Goal: Check status: Check status

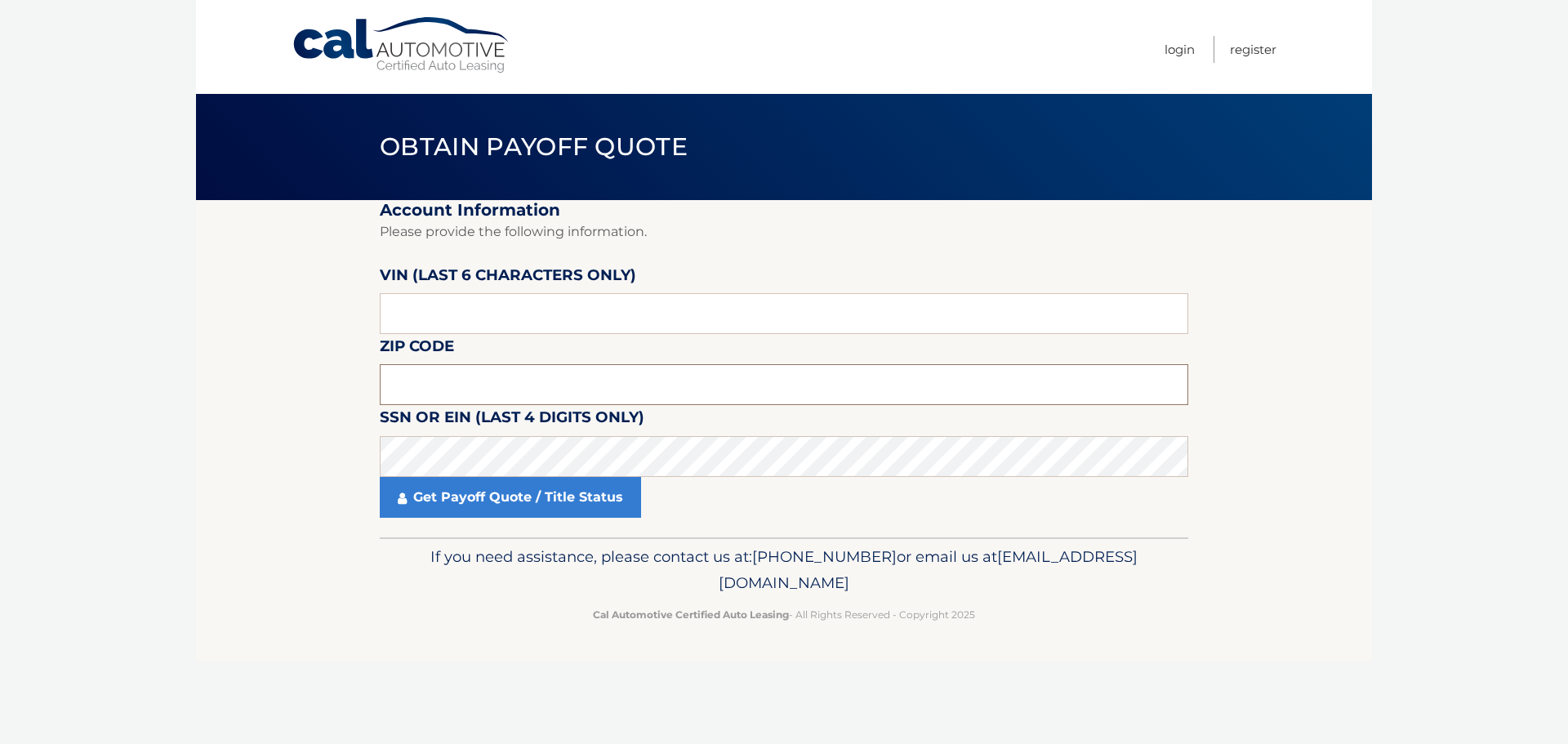
drag, startPoint x: 469, startPoint y: 390, endPoint x: 465, endPoint y: 381, distance: 9.8
click at [469, 388] on input "text" at bounding box center [784, 384] width 808 height 41
click at [501, 376] on input "text" at bounding box center [784, 384] width 808 height 41
type input "07011"
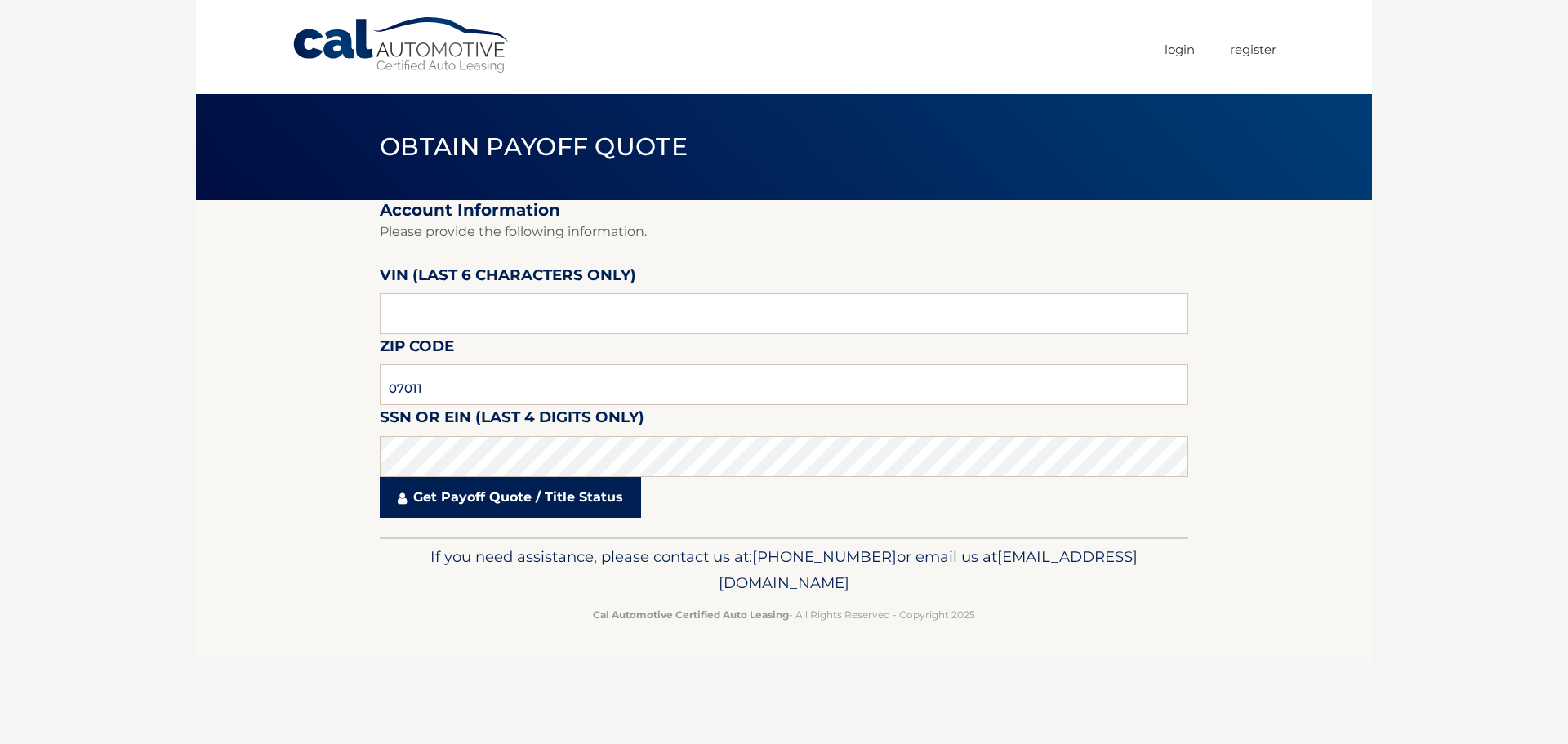
click at [569, 499] on link "Get Payoff Quote / Title Status" at bounding box center [511, 498] width 262 height 41
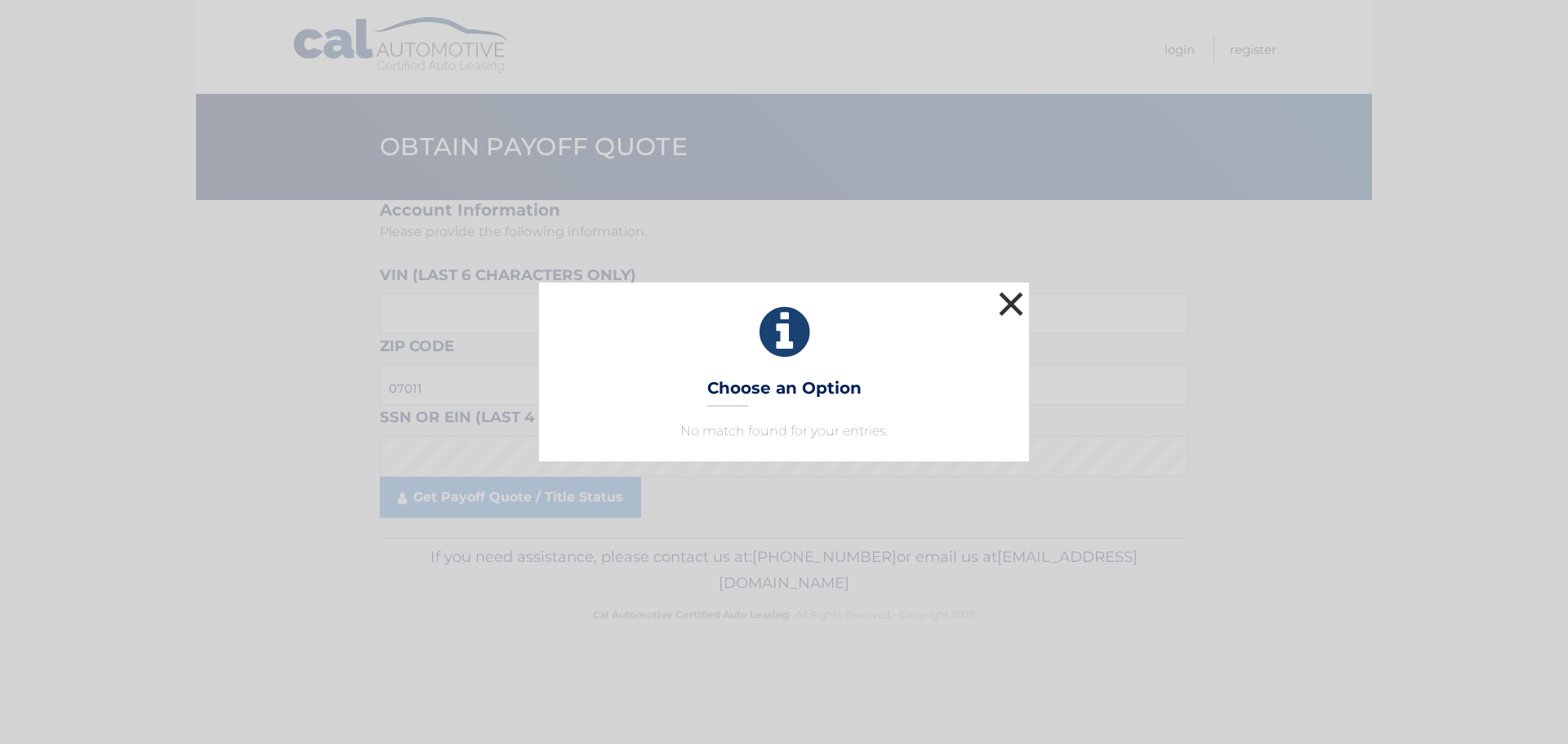
click at [1014, 299] on button "×" at bounding box center [1011, 304] width 33 height 33
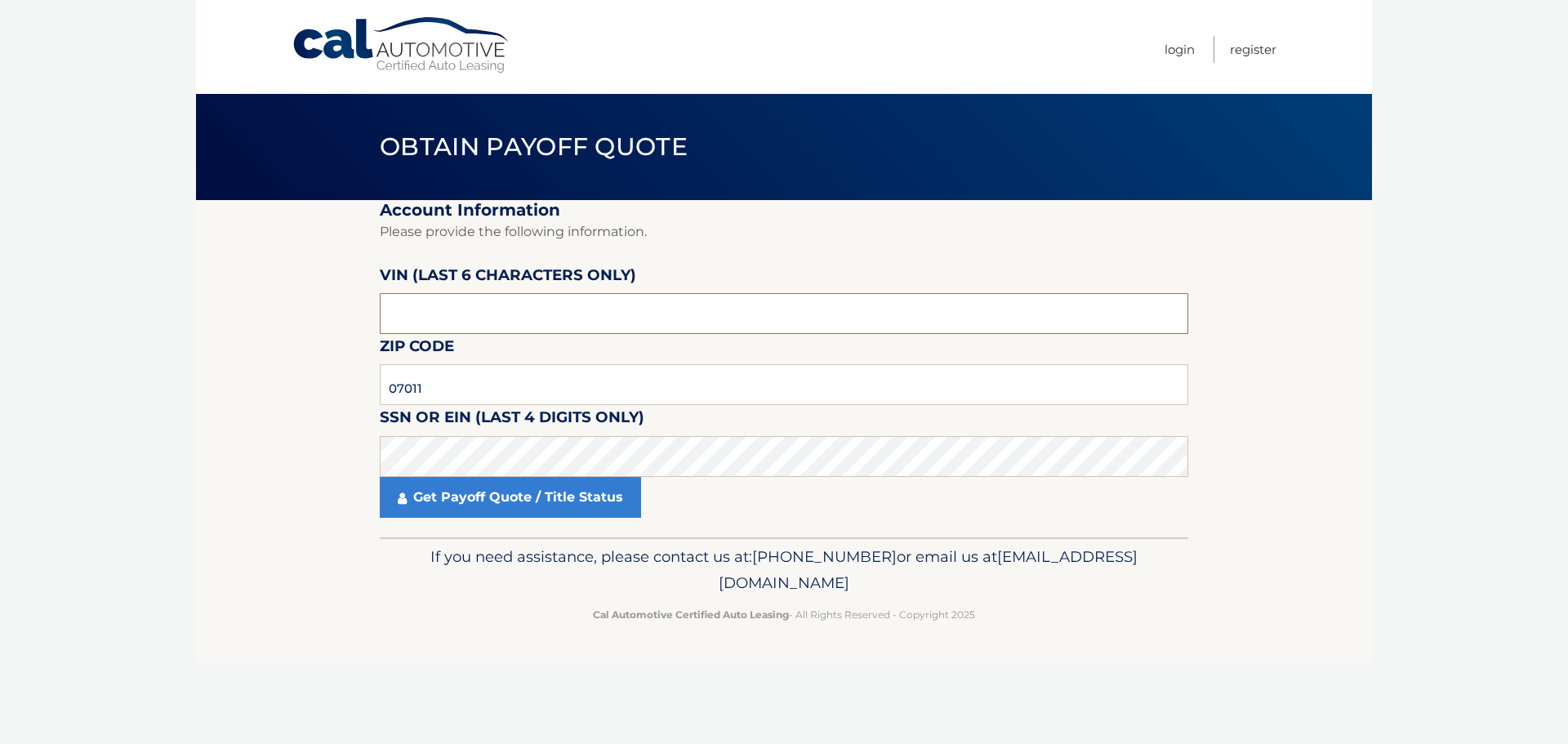
click at [482, 319] on input "text" at bounding box center [784, 314] width 808 height 41
drag, startPoint x: 457, startPoint y: 313, endPoint x: 342, endPoint y: 310, distance: 115.0
click at [342, 310] on section "Account Information Please provide the following information. VIN (last 6 chara…" at bounding box center [784, 368] width 1176 height 337
type input "P88339"
type input "833981"
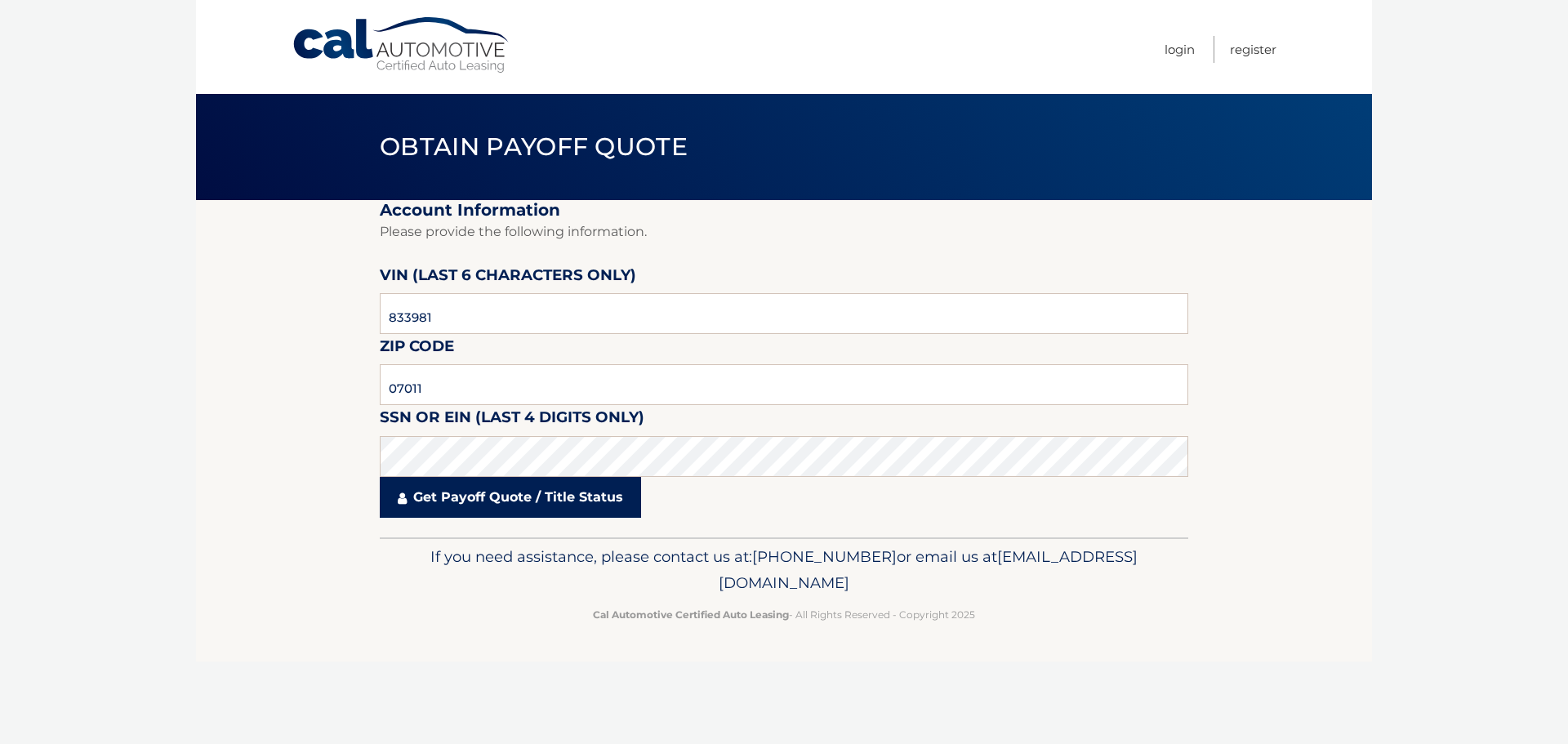
click at [483, 498] on link "Get Payoff Quote / Title Status" at bounding box center [511, 498] width 262 height 41
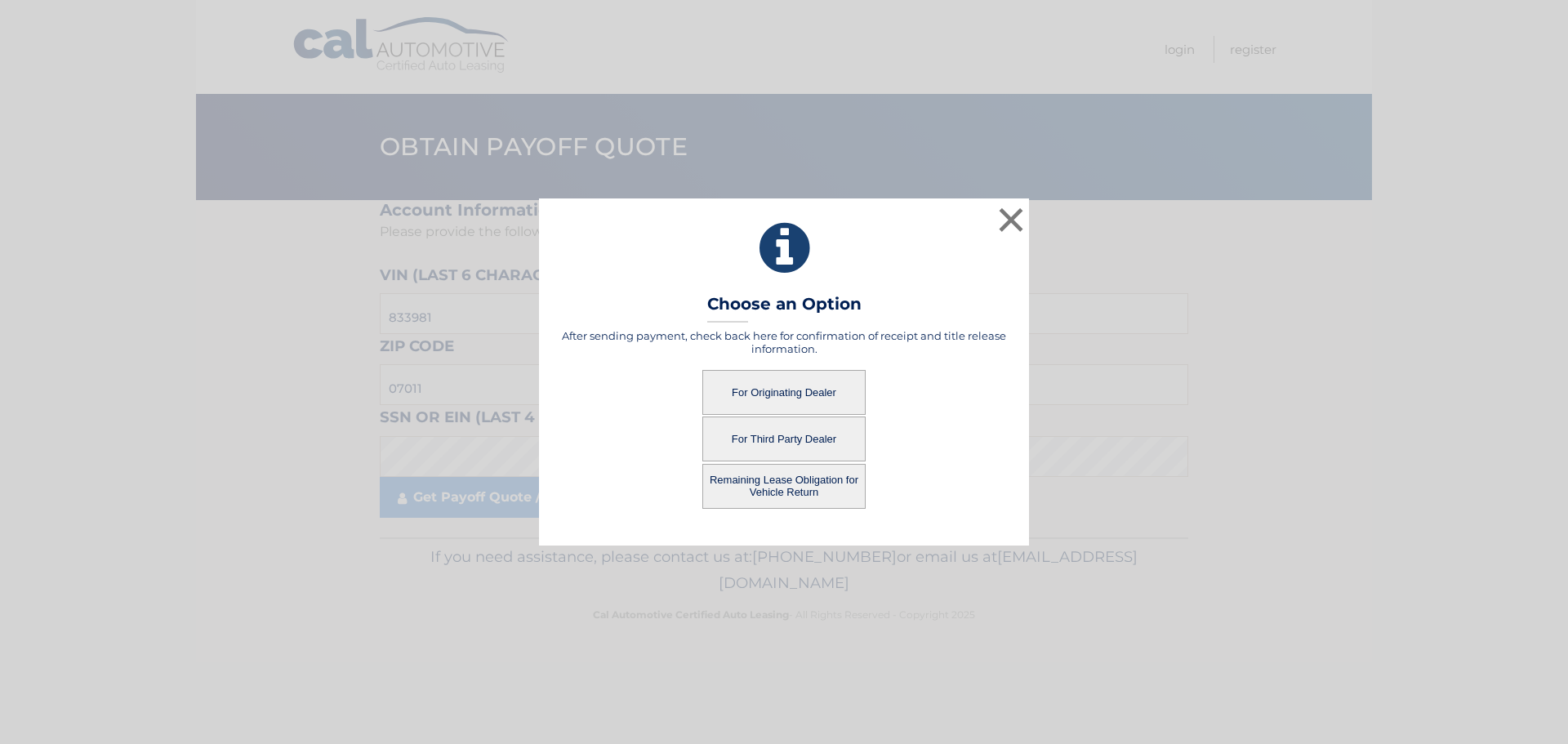
click at [835, 385] on button "For Originating Dealer" at bounding box center [784, 392] width 163 height 45
click at [775, 385] on button "For Originating Dealer" at bounding box center [784, 392] width 163 height 45
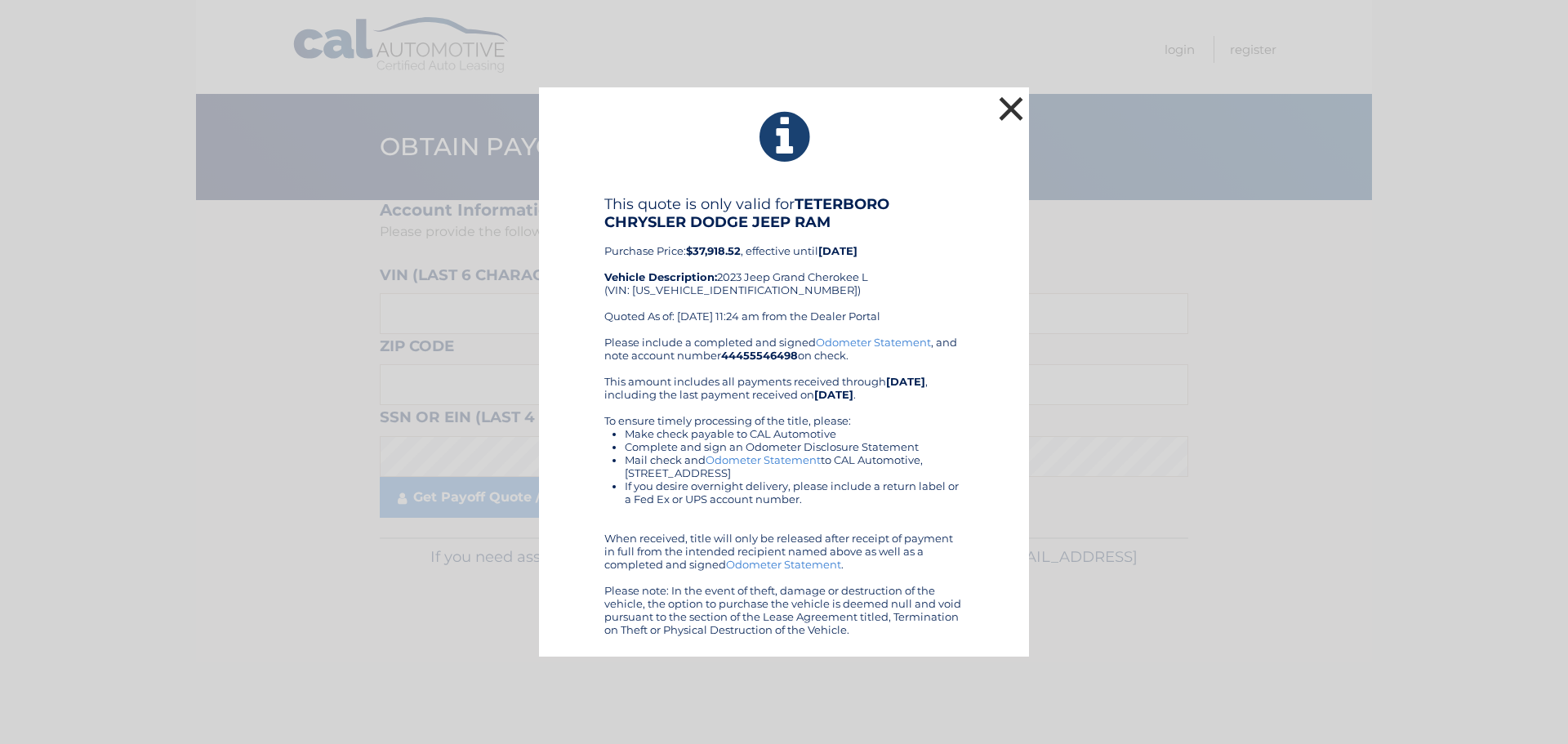
click at [1009, 109] on button "×" at bounding box center [1011, 109] width 33 height 33
